Goal: Task Accomplishment & Management: Use online tool/utility

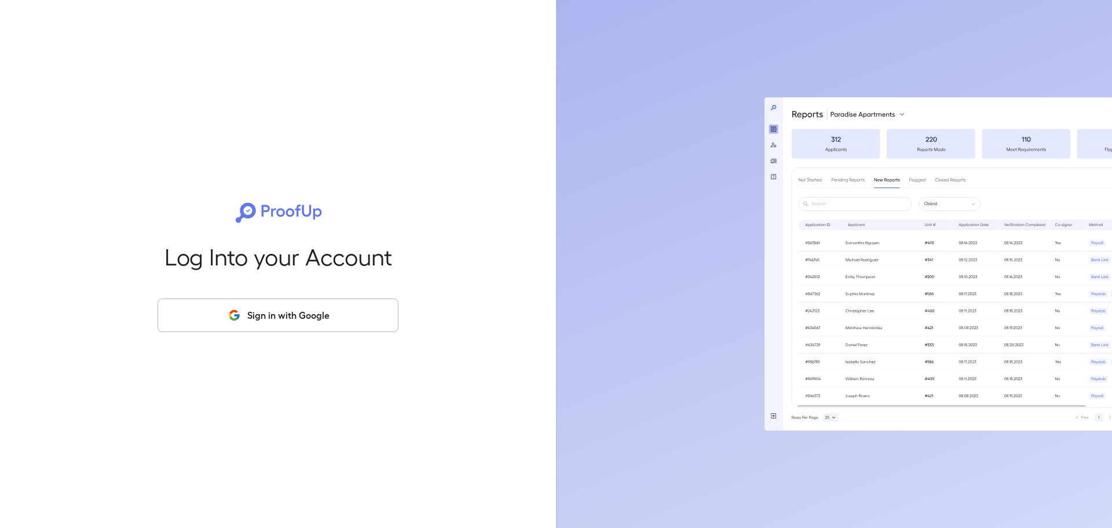
click at [294, 315] on button "Sign in with Google" at bounding box center [278, 315] width 241 height 34
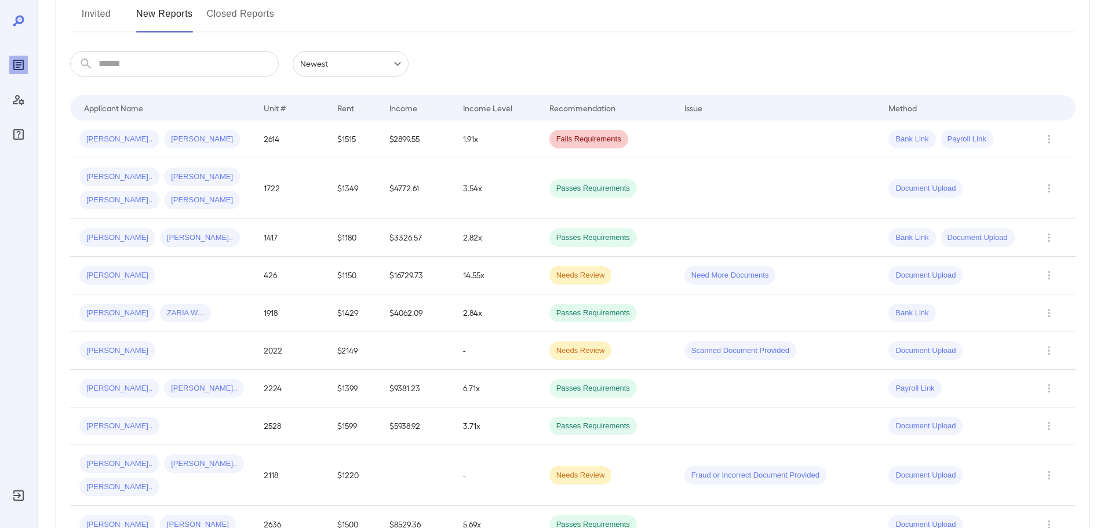
scroll to position [174, 0]
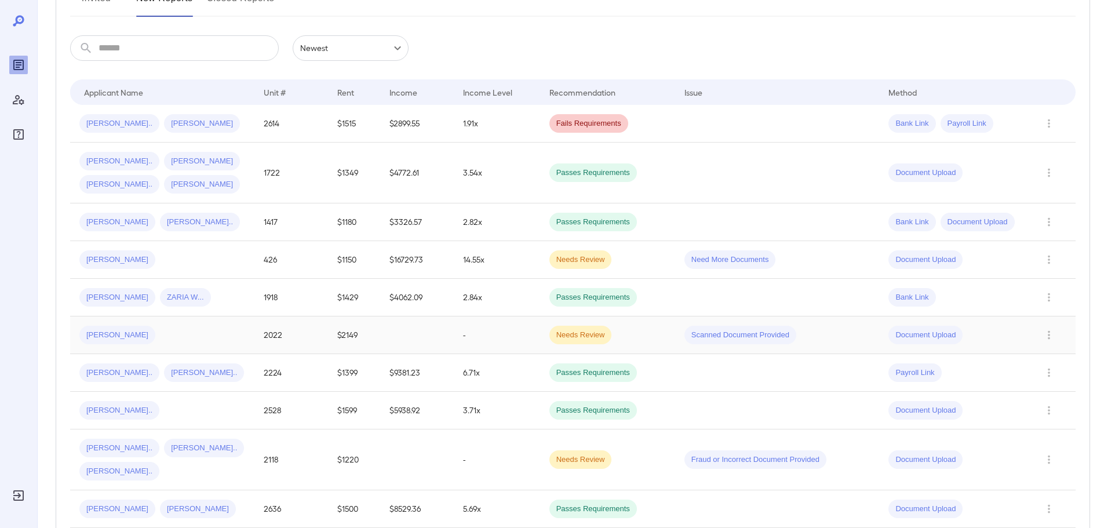
click at [630, 343] on td "Needs Review" at bounding box center [607, 335] width 135 height 38
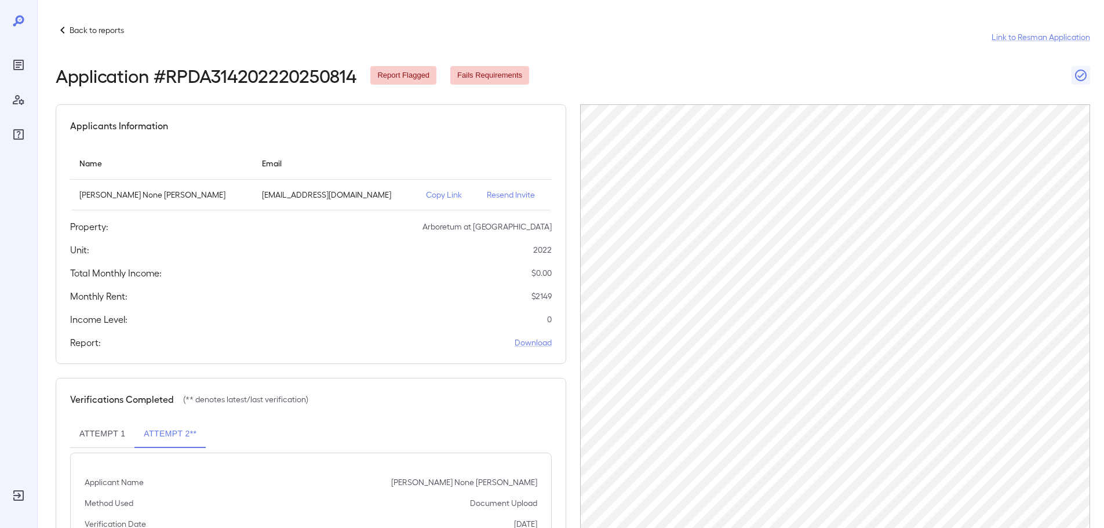
click at [107, 35] on p "Back to reports" at bounding box center [97, 30] width 54 height 12
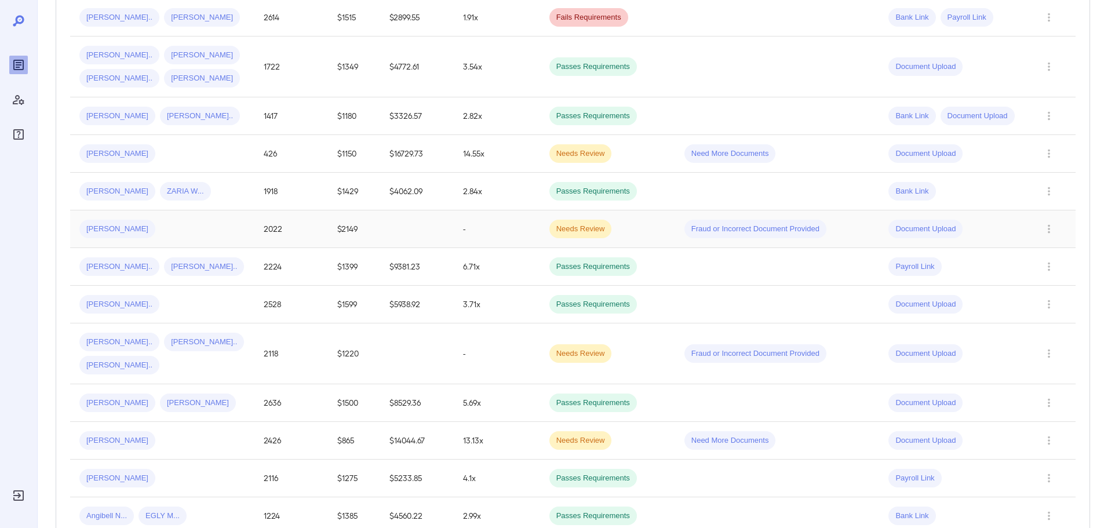
scroll to position [290, 0]
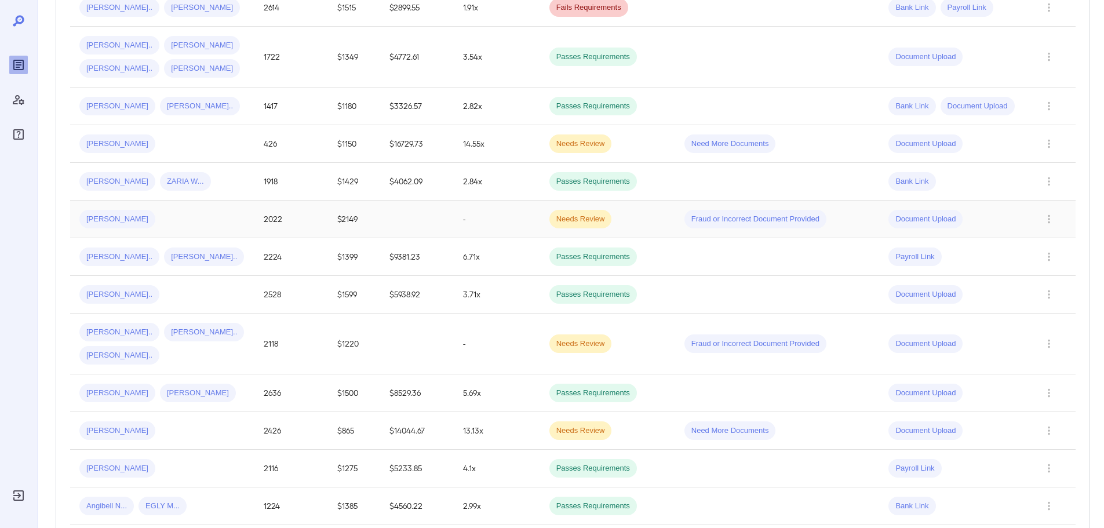
click at [444, 230] on td at bounding box center [417, 219] width 74 height 38
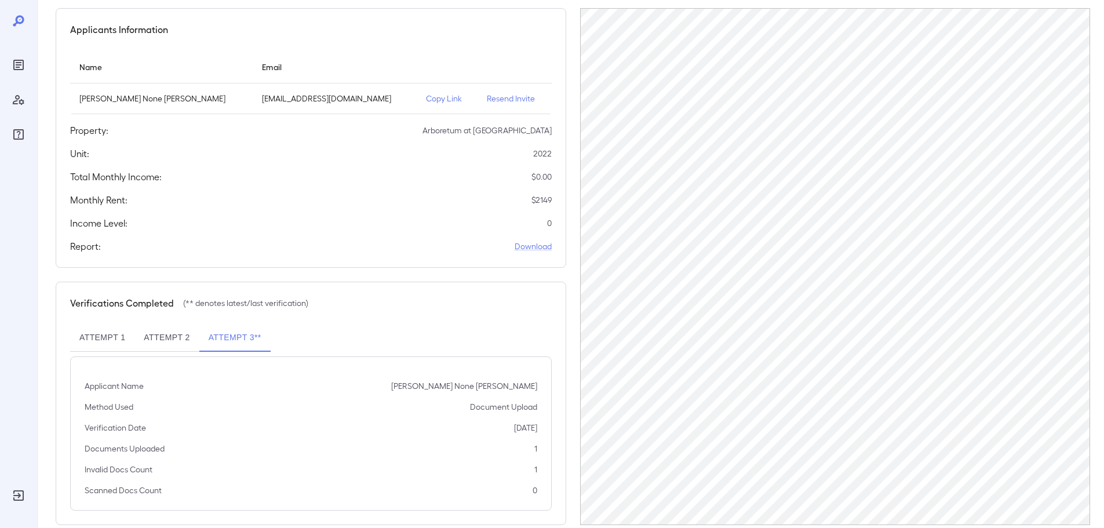
scroll to position [116, 0]
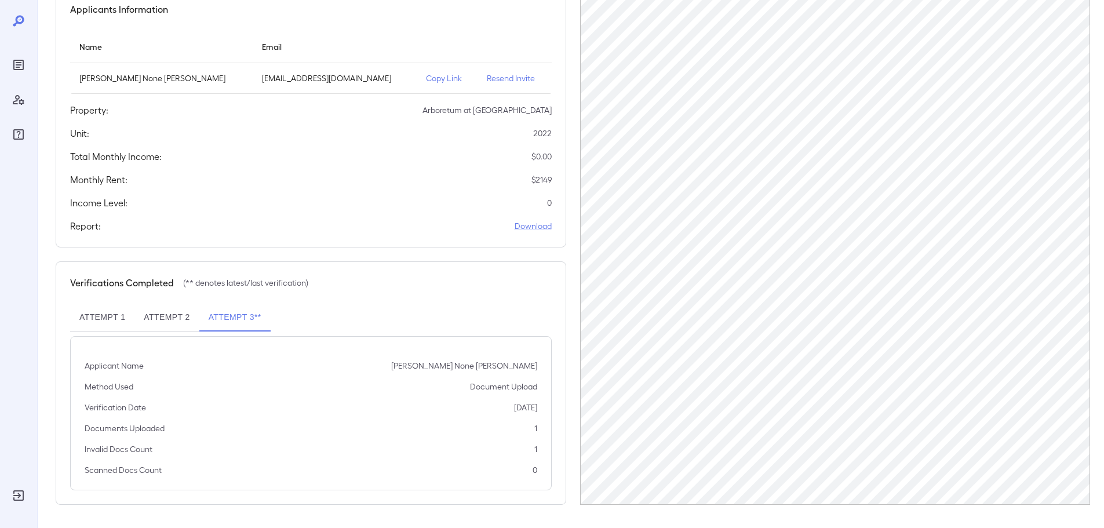
click at [181, 315] on button "Attempt 2" at bounding box center [166, 318] width 64 height 28
click at [230, 316] on button "Attempt 3**" at bounding box center [234, 318] width 71 height 28
click at [166, 319] on button "Attempt 2" at bounding box center [166, 318] width 64 height 28
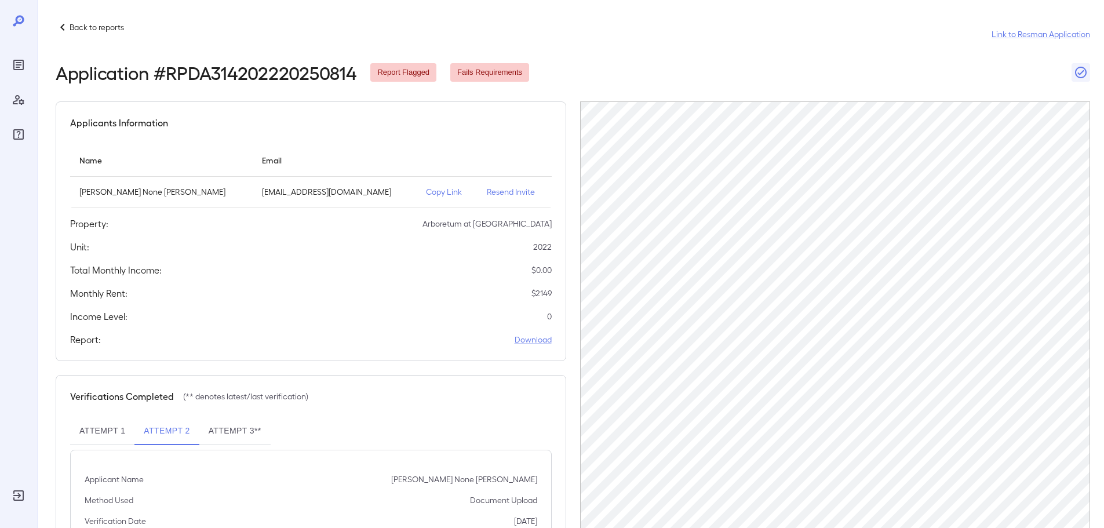
scroll to position [0, 0]
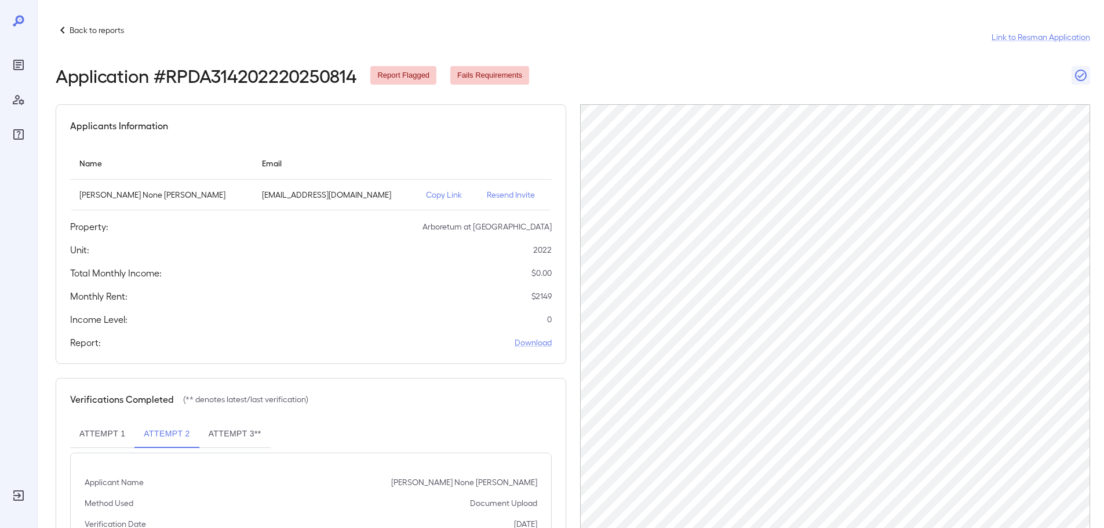
click at [88, 34] on p "Back to reports" at bounding box center [97, 30] width 54 height 12
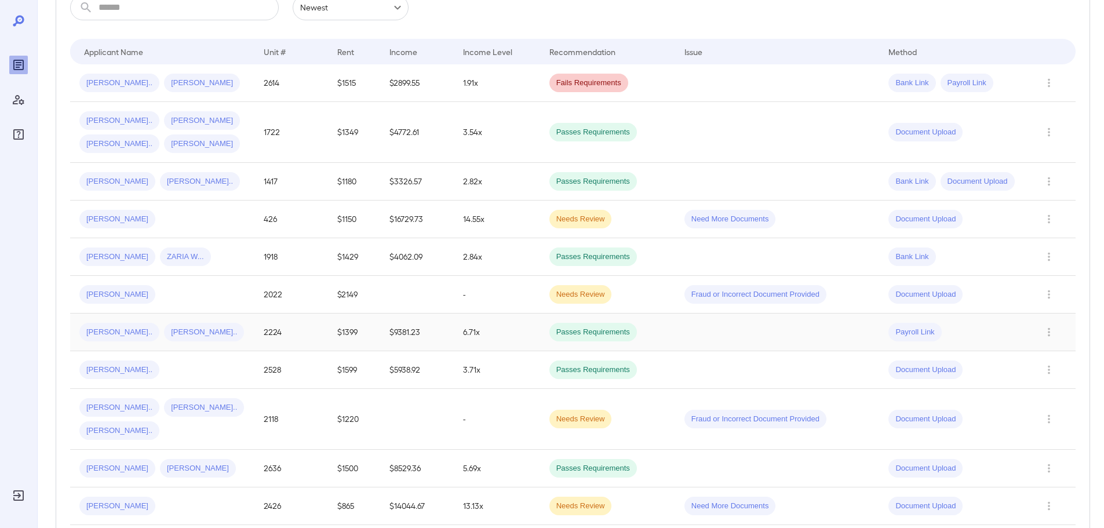
scroll to position [232, 0]
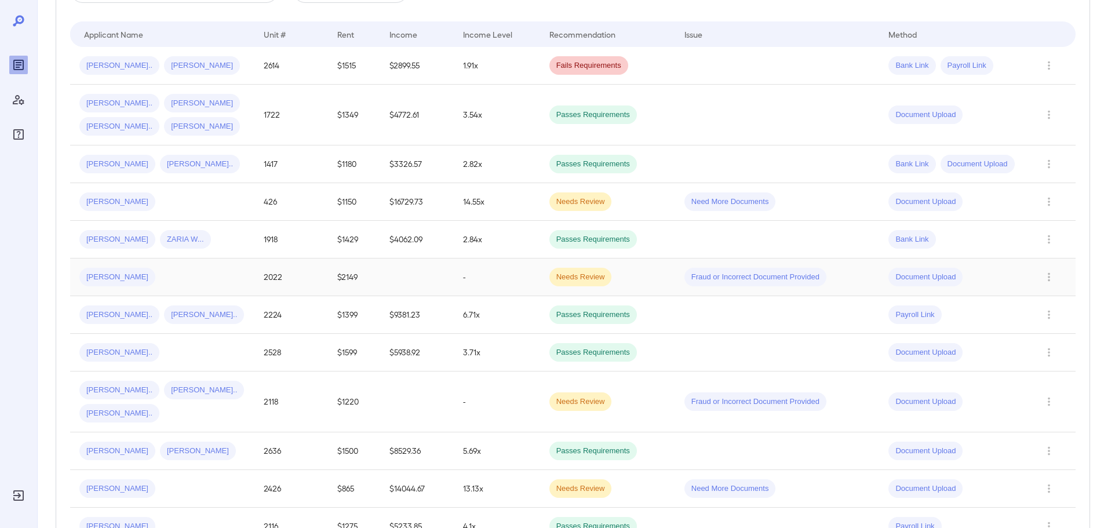
click at [312, 279] on td "2022" at bounding box center [291, 277] width 74 height 38
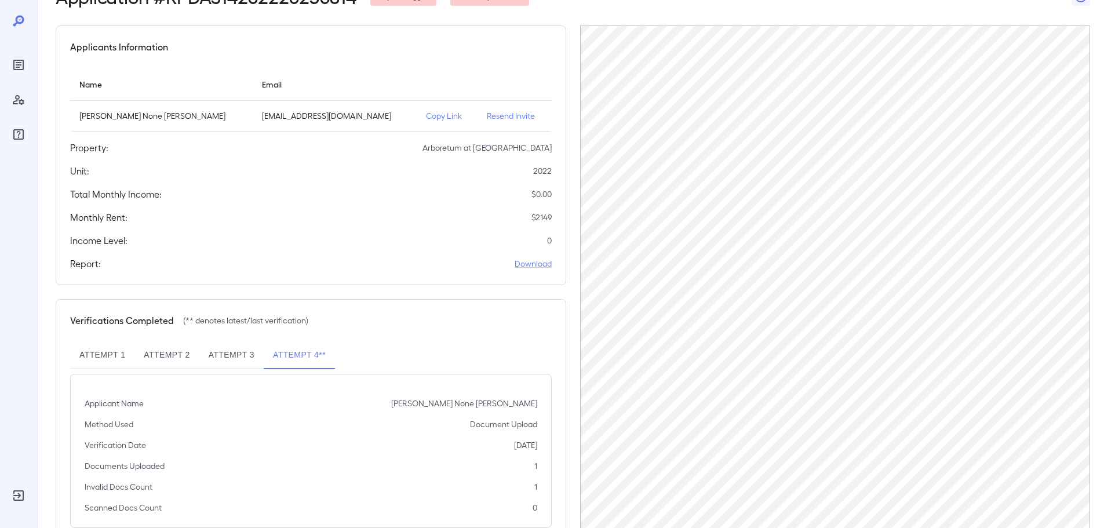
scroll to position [59, 0]
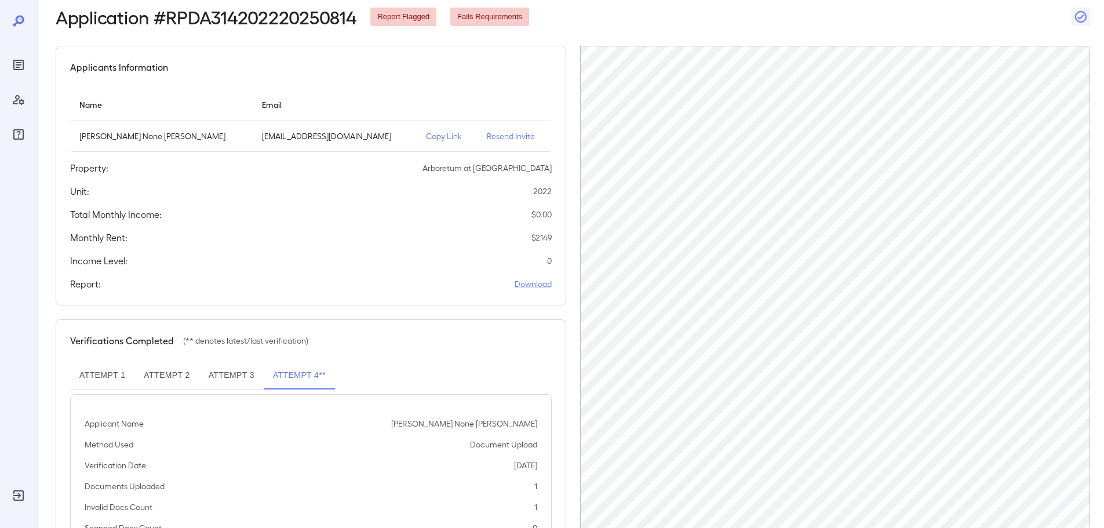
click at [417, 200] on div "Applicants Information Name Email Christopher None Fraizer familybuisnessllc@ao…" at bounding box center [311, 176] width 510 height 260
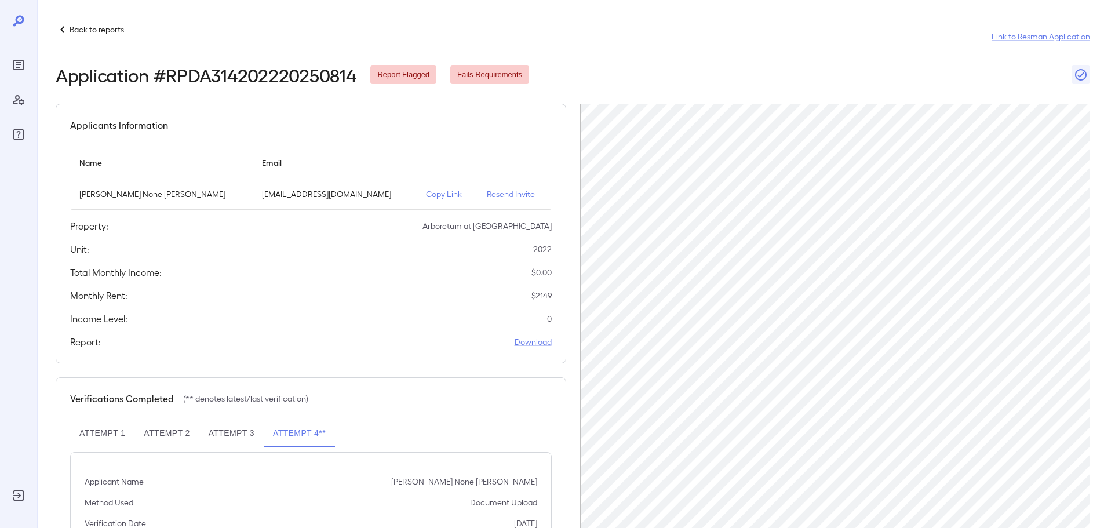
scroll to position [0, 0]
click at [105, 34] on p "Back to reports" at bounding box center [97, 30] width 54 height 12
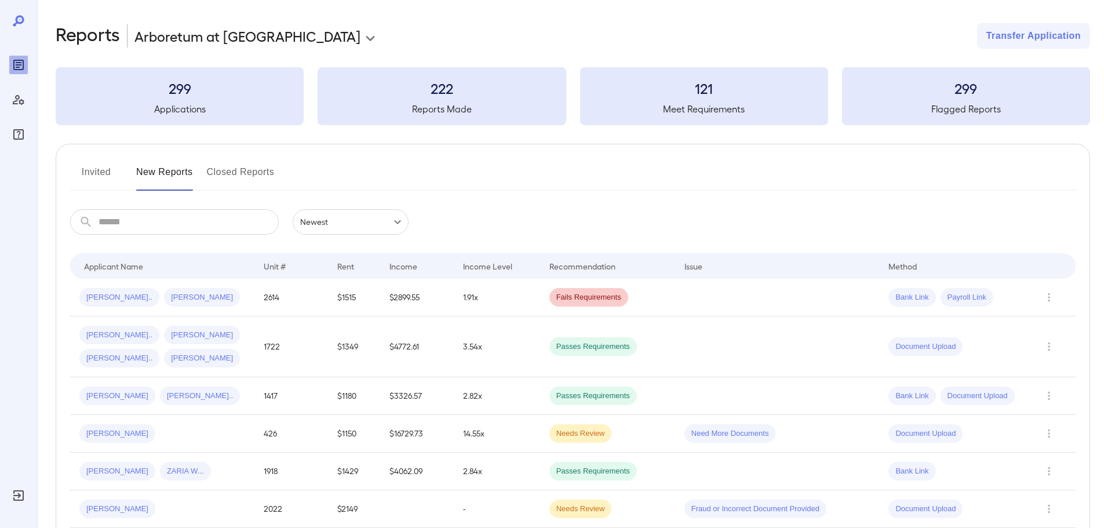
click at [519, 188] on div "Invited New Reports Closed Reports" at bounding box center [572, 177] width 1005 height 28
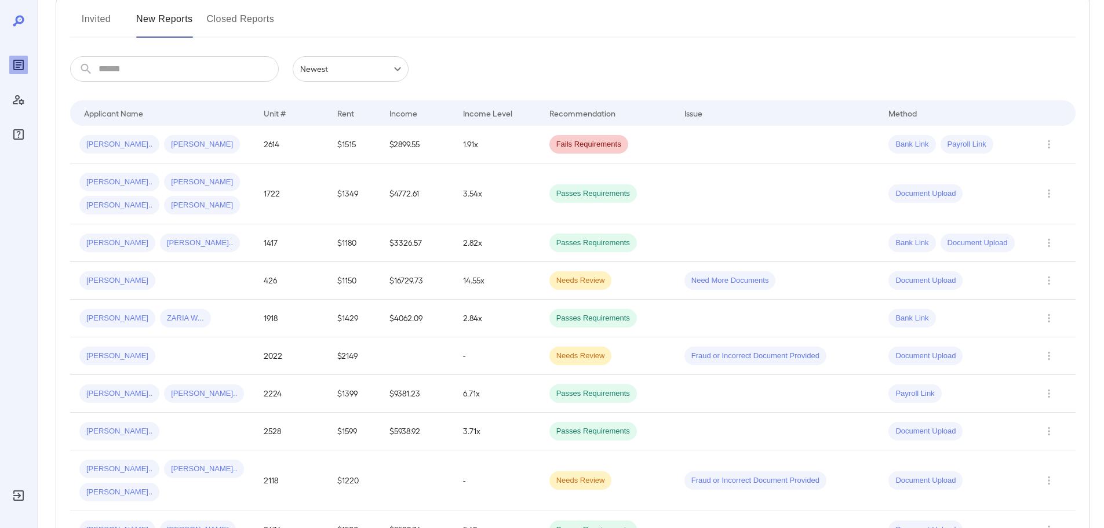
scroll to position [174, 0]
